Goal: Transaction & Acquisition: Purchase product/service

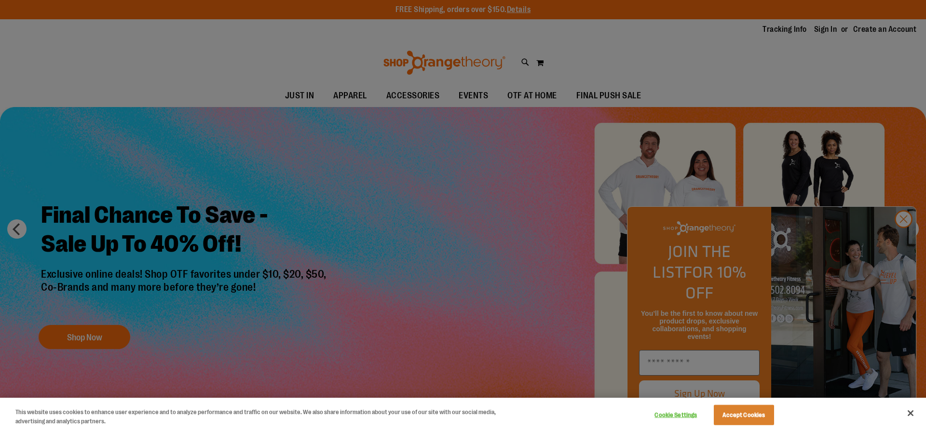
click at [908, 414] on button "Close" at bounding box center [910, 413] width 21 height 21
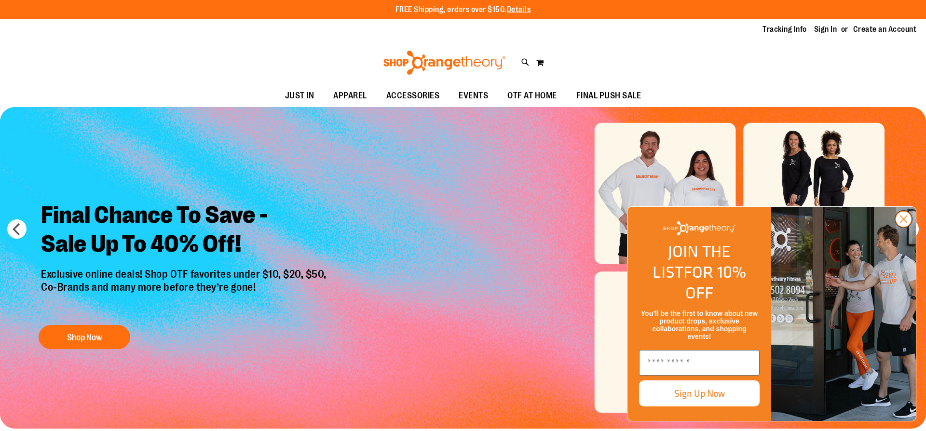
click at [903, 227] on circle "Close dialog" at bounding box center [904, 219] width 16 height 16
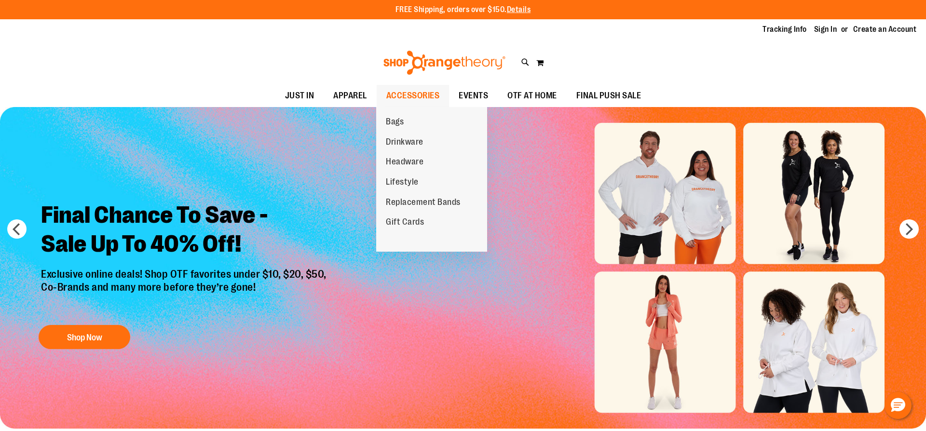
click at [407, 96] on span "ACCESSORIES" at bounding box center [414, 96] width 54 height 22
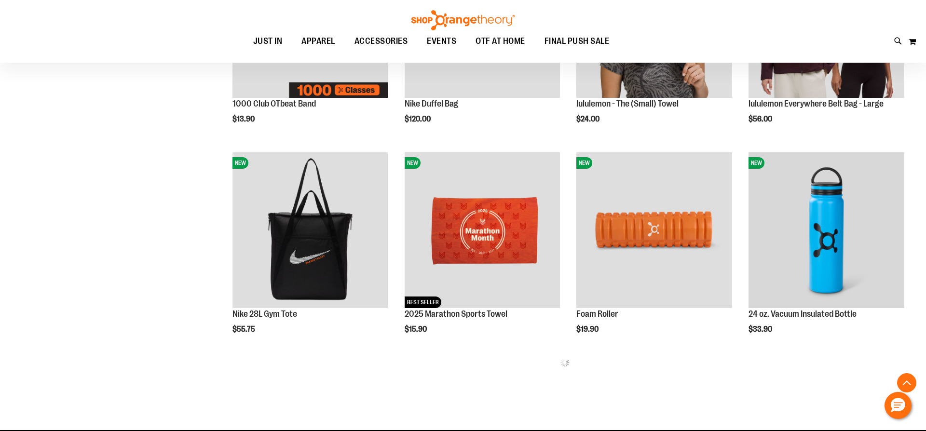
scroll to position [80, 0]
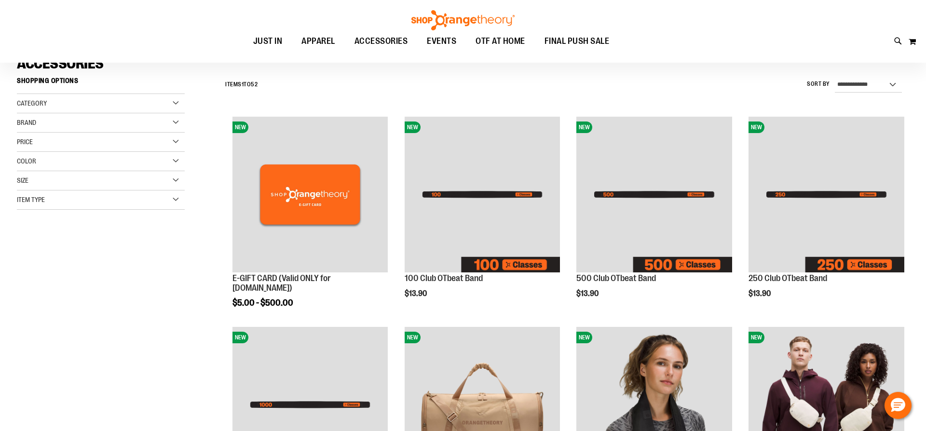
click at [178, 200] on div "Item Type" at bounding box center [101, 200] width 168 height 19
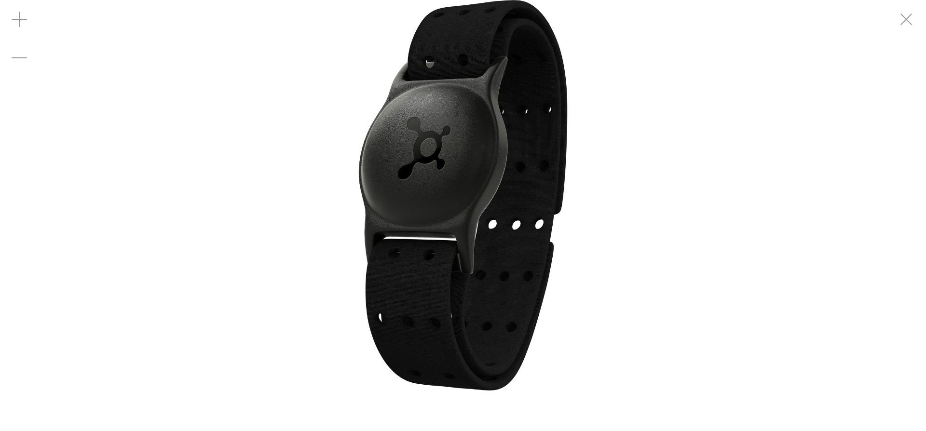
click at [468, 220] on img "carousel" at bounding box center [463, 195] width 391 height 391
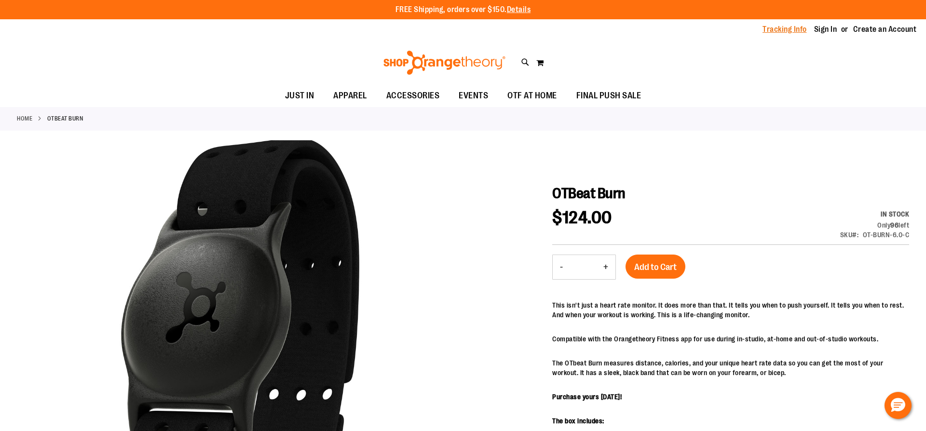
click at [787, 29] on link "Tracking Info" at bounding box center [785, 29] width 44 height 11
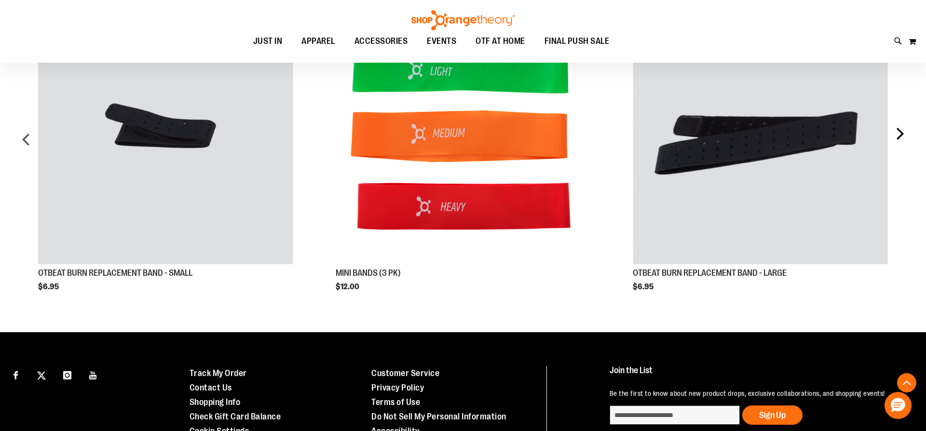
scroll to position [581, 0]
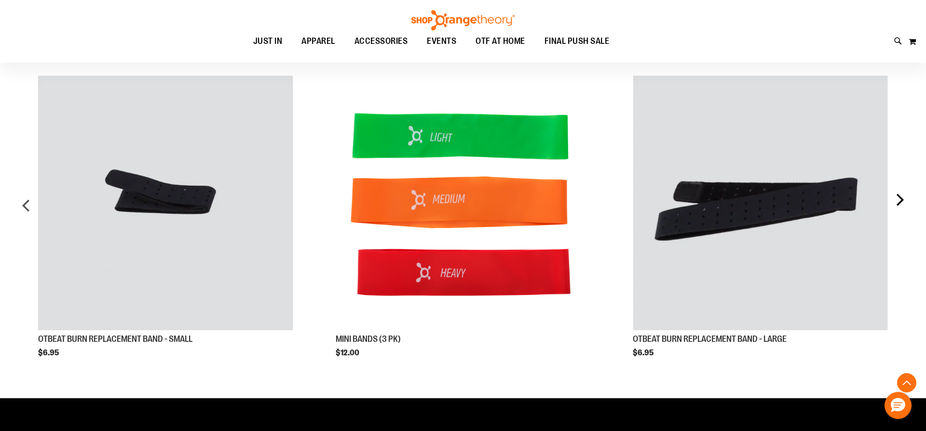
click at [898, 199] on div "next" at bounding box center [899, 209] width 19 height 297
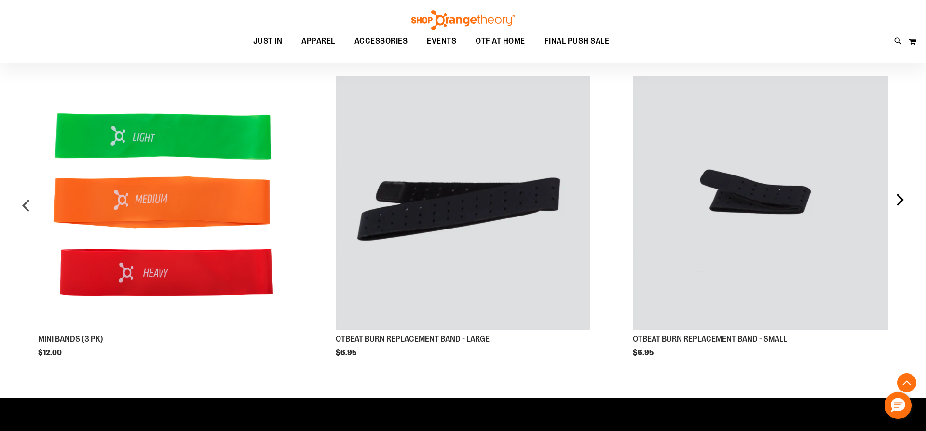
click at [903, 200] on div "next" at bounding box center [899, 209] width 19 height 297
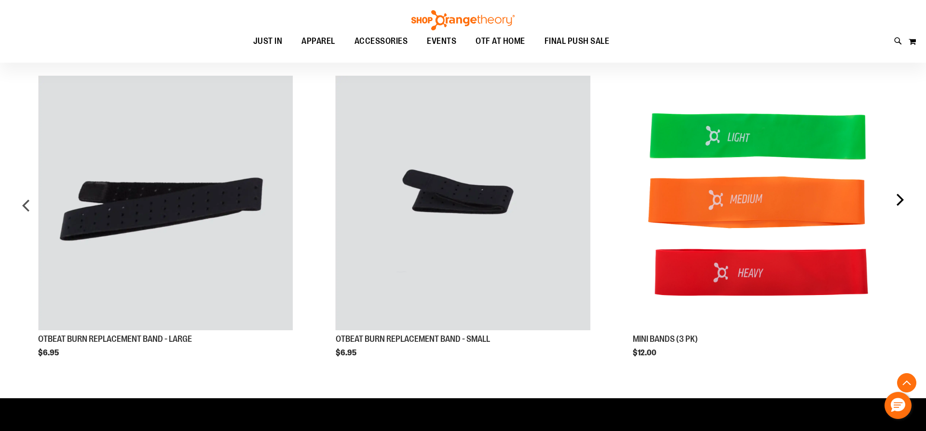
click at [903, 200] on div "next" at bounding box center [899, 209] width 19 height 297
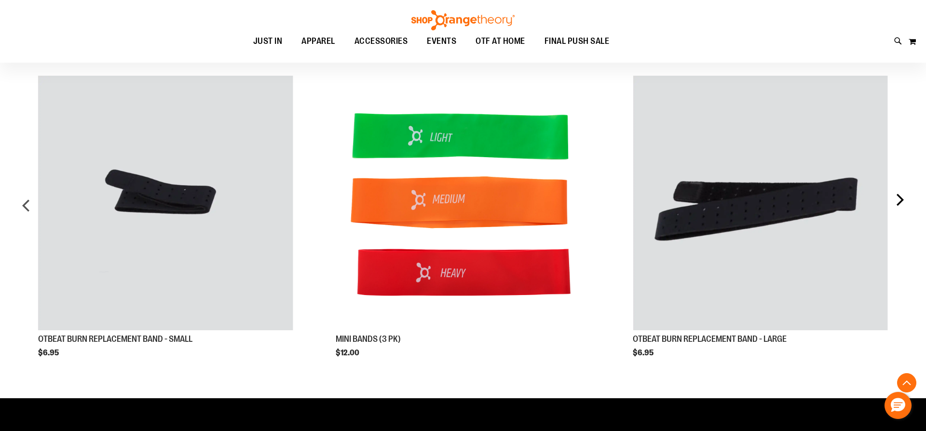
click at [903, 200] on div "next" at bounding box center [899, 209] width 19 height 297
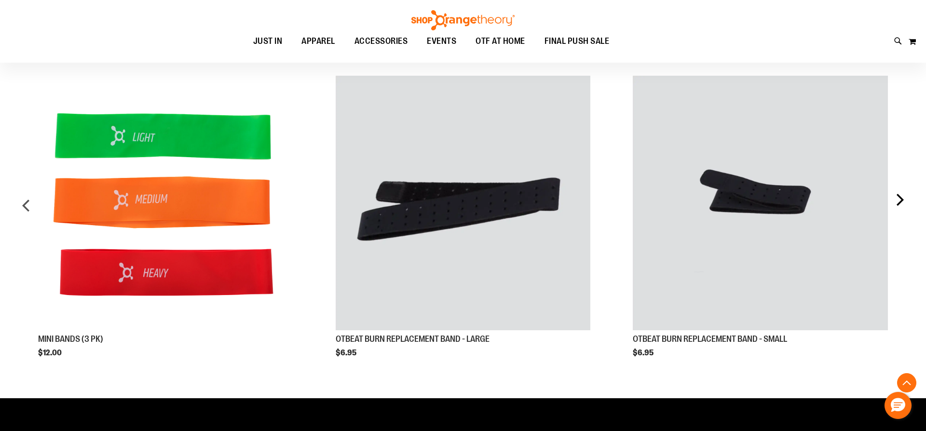
click at [903, 200] on div "next" at bounding box center [899, 209] width 19 height 297
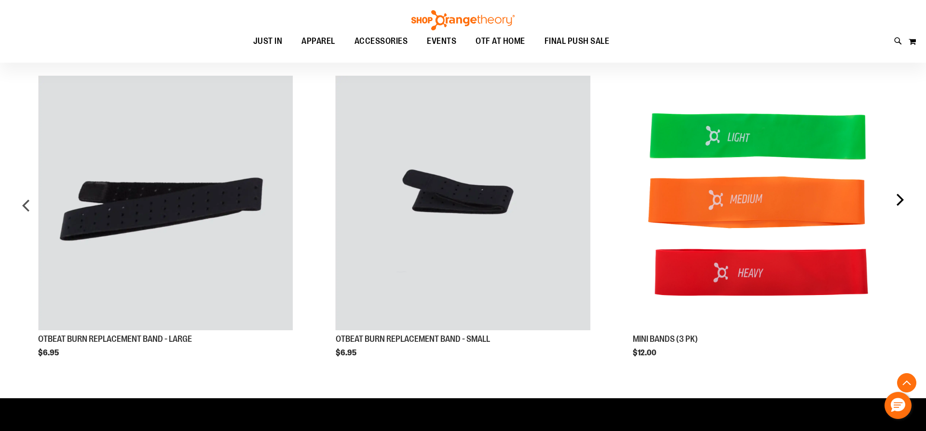
click at [903, 200] on div "next" at bounding box center [899, 209] width 19 height 297
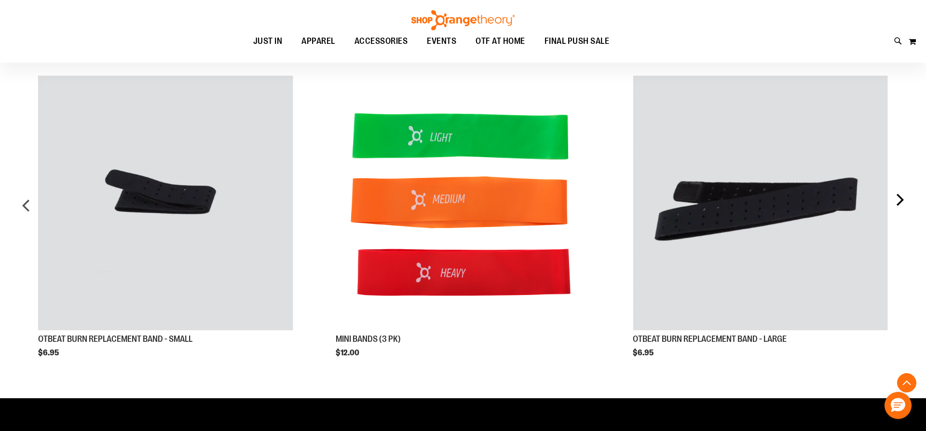
click at [903, 200] on div "next" at bounding box center [899, 209] width 19 height 297
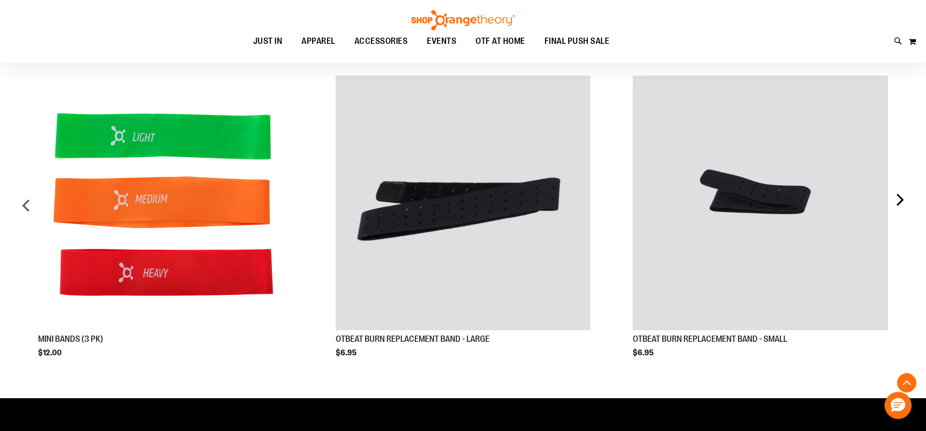
click at [903, 200] on div "next" at bounding box center [899, 209] width 19 height 297
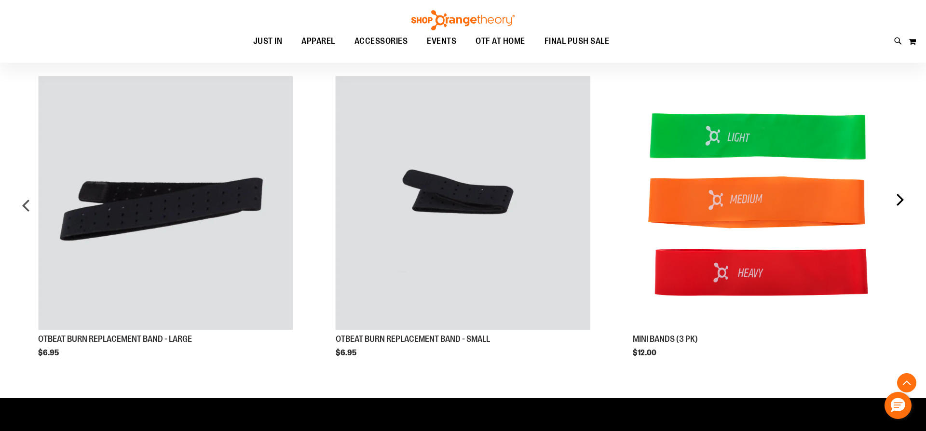
click at [903, 200] on div "next" at bounding box center [899, 209] width 19 height 297
